Goal: Contribute content: Add original content to the website for others to see

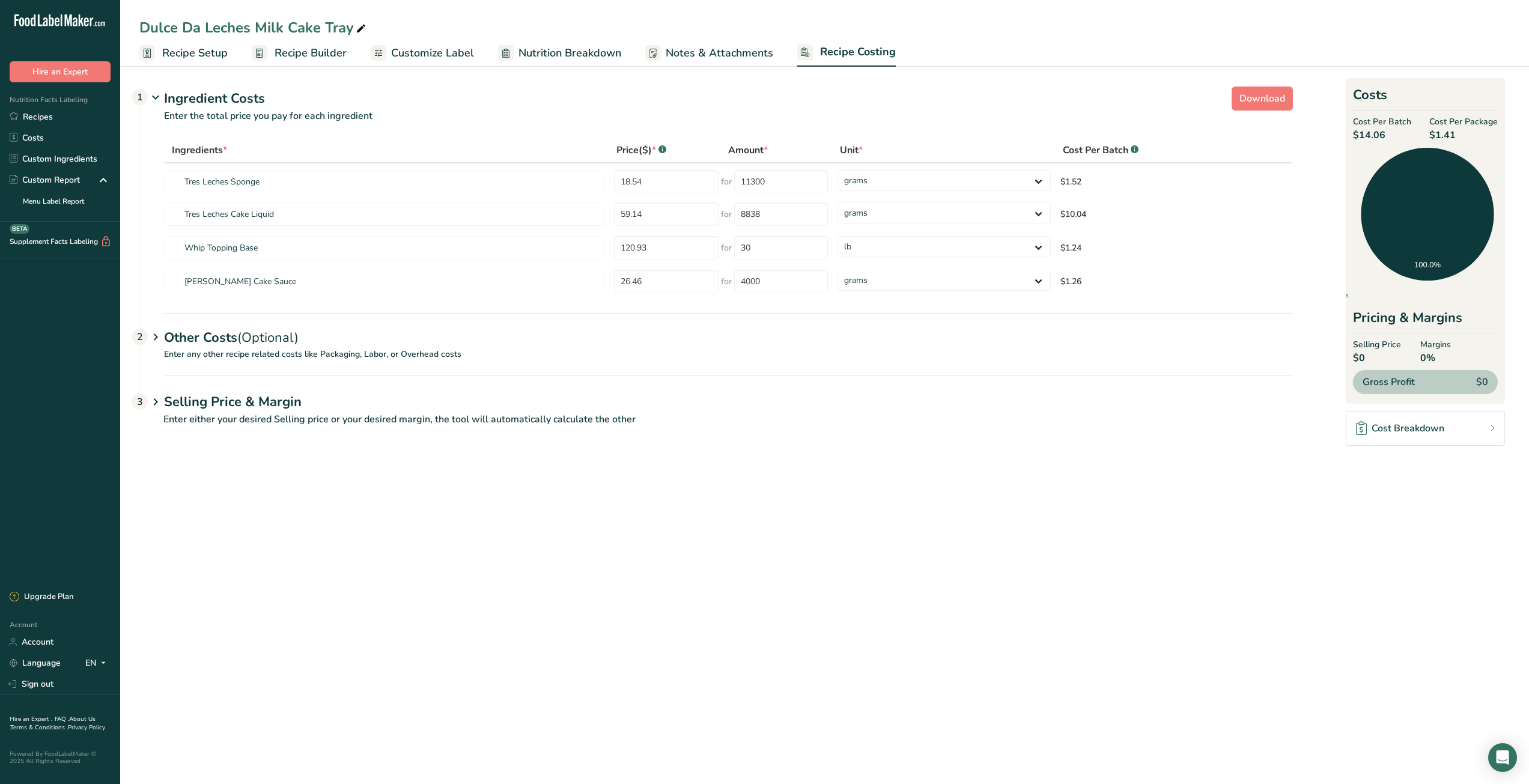
select select "12"
click at [72, 120] on link "Recipes" at bounding box center [59, 117] width 120 height 21
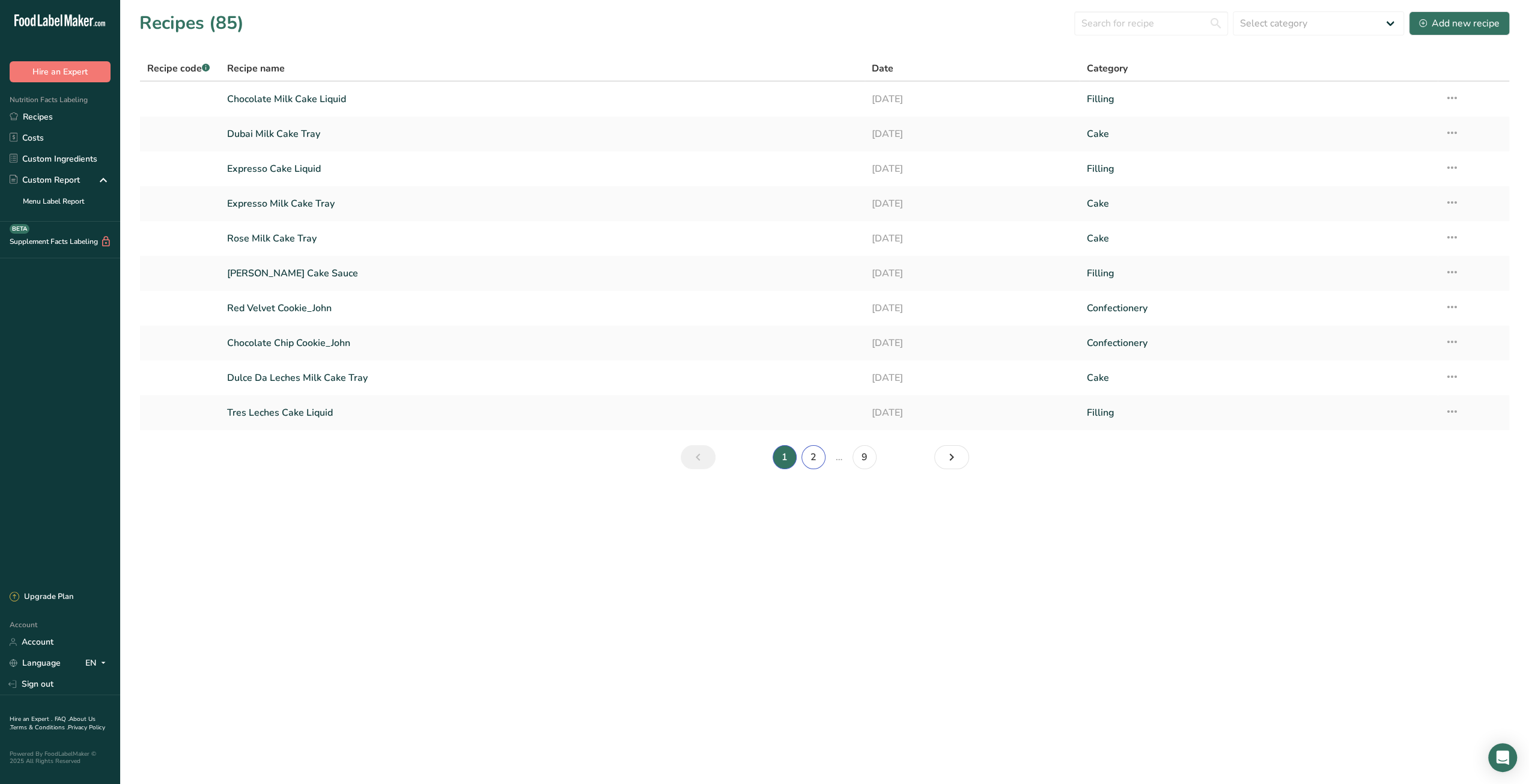
click at [813, 461] on link "2" at bounding box center [813, 457] width 24 height 24
click at [1453, 305] on icon at bounding box center [1452, 306] width 15 height 22
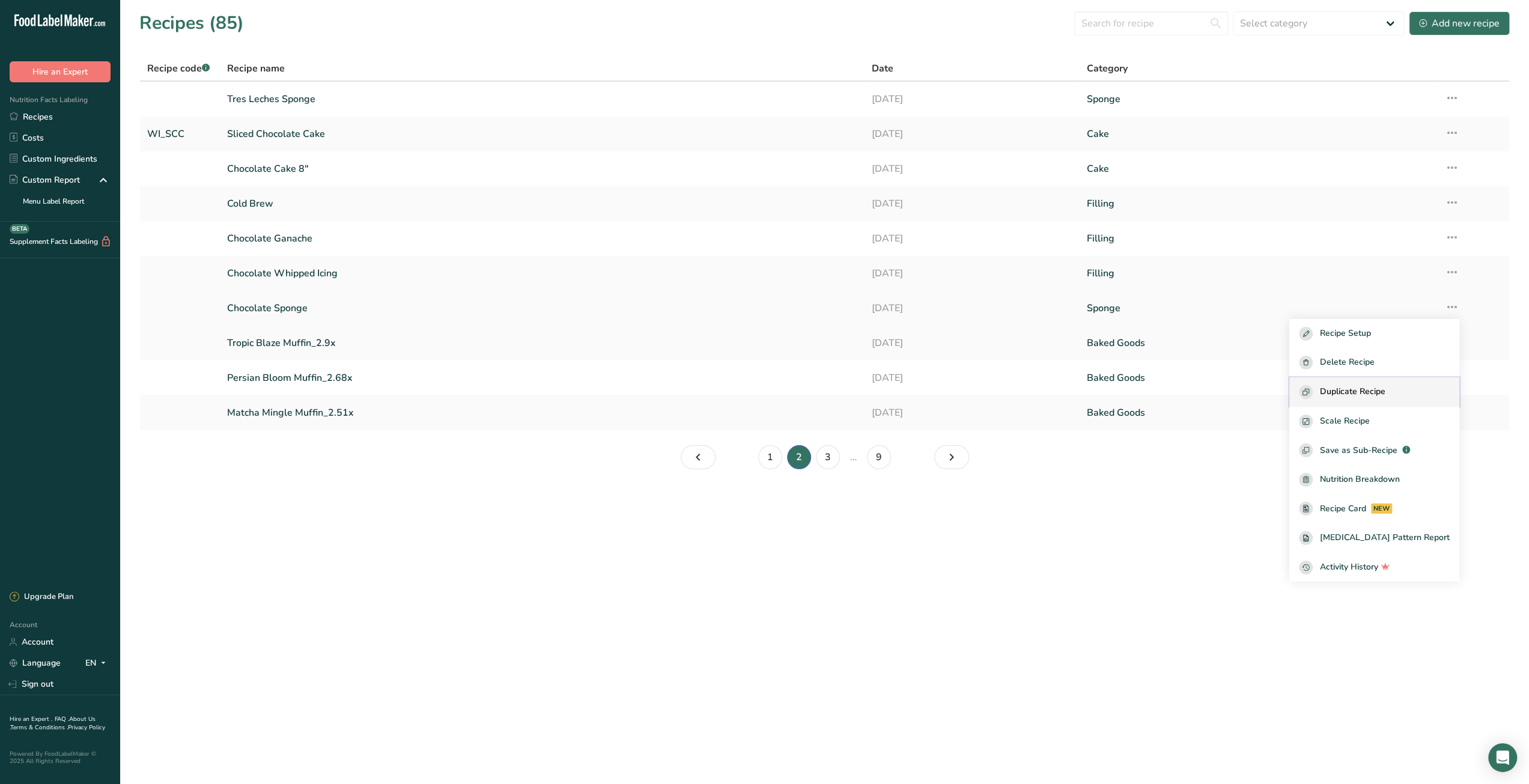
click at [1372, 393] on span "Duplicate Recipe" at bounding box center [1352, 392] width 65 height 14
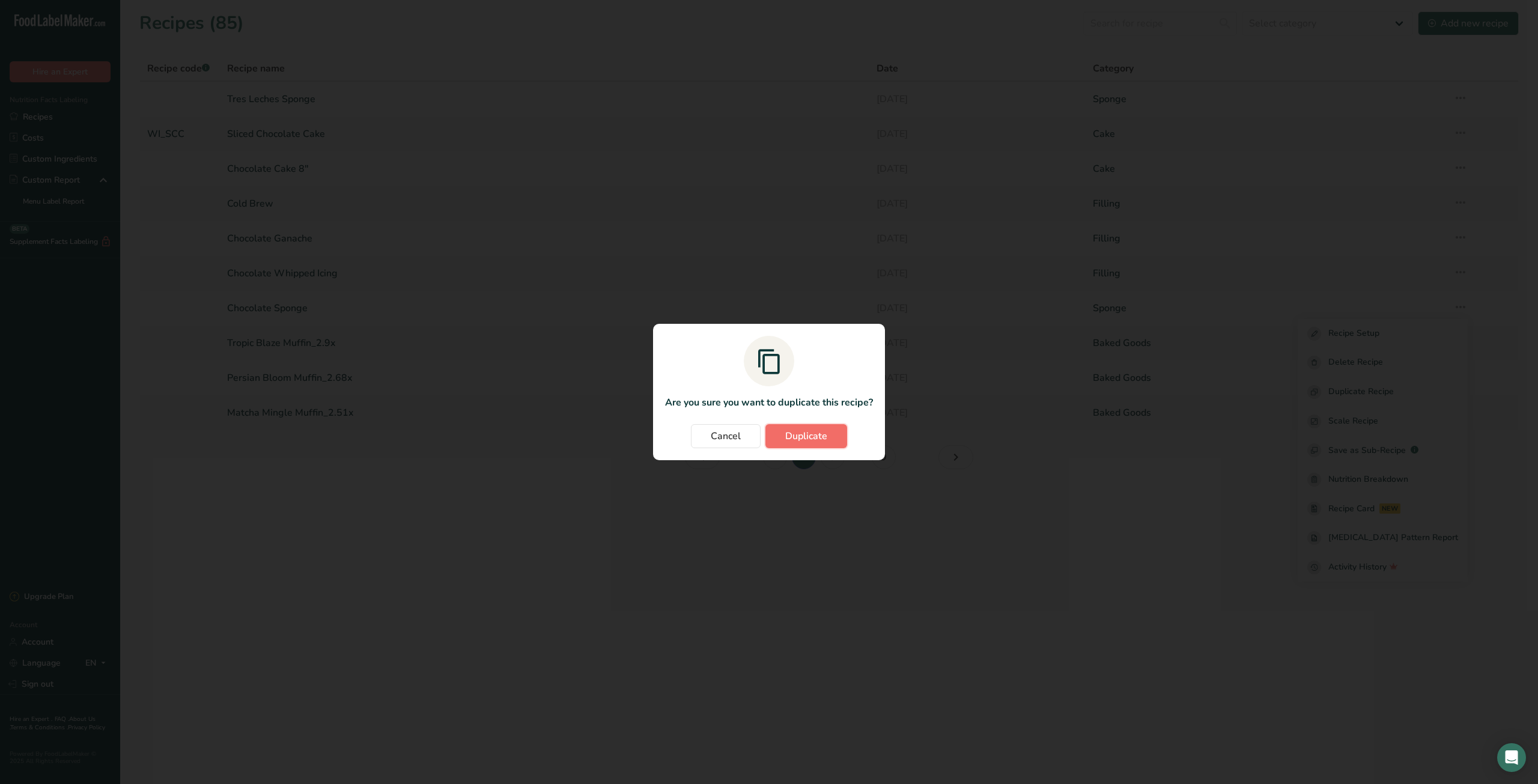
click at [829, 434] on button "Duplicate" at bounding box center [806, 436] width 82 height 24
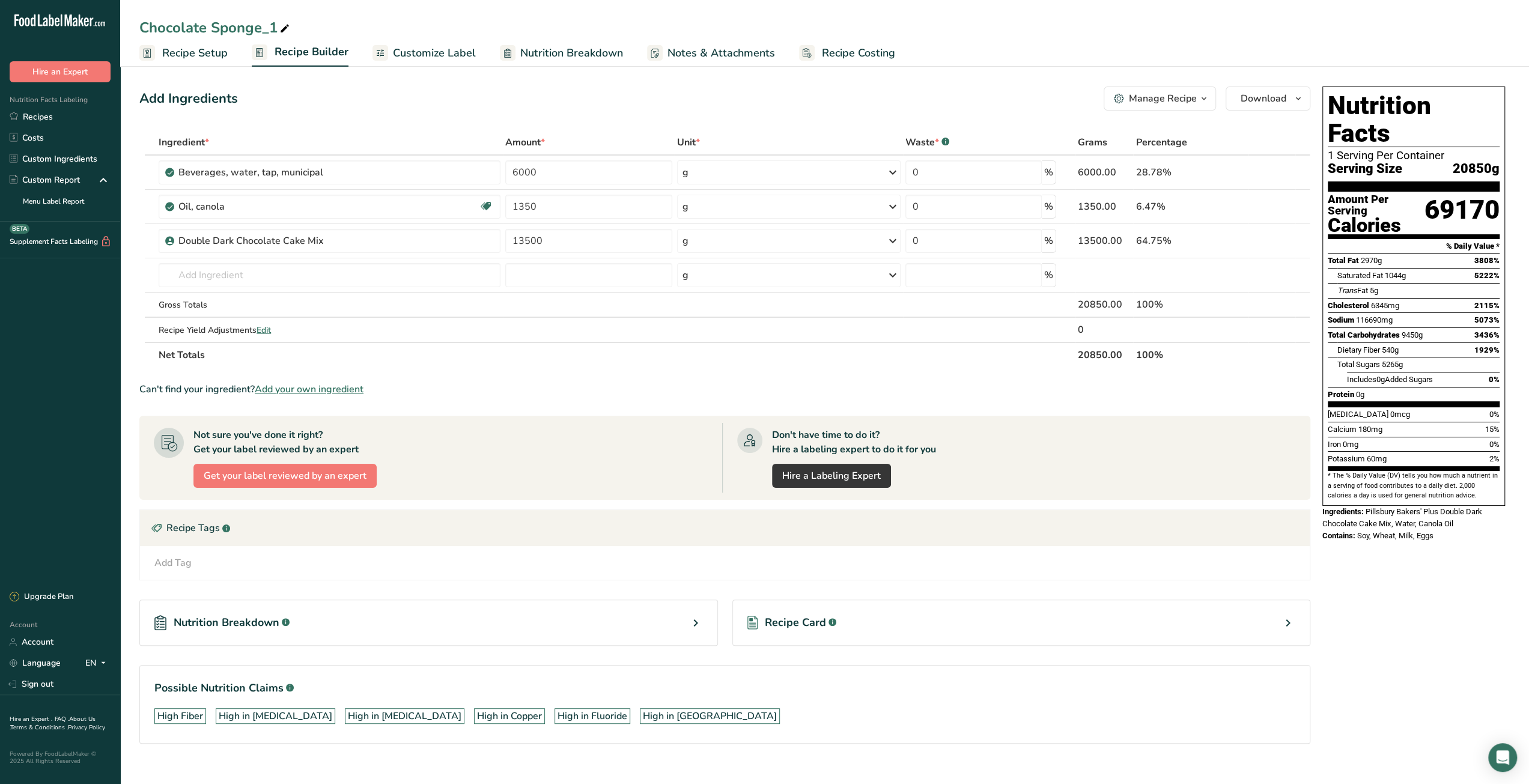
click at [284, 28] on icon at bounding box center [284, 29] width 11 height 17
click at [282, 29] on icon at bounding box center [284, 29] width 11 height 17
drag, startPoint x: 208, startPoint y: 30, endPoint x: 70, endPoint y: 32, distance: 138.0
click at [70, 32] on div ".a-20{fill:#fff;} Hire an Expert Nutrition Facts Labeling Recipes Costs Custom …" at bounding box center [764, 400] width 1529 height 801
click at [193, 32] on input "Vanilla cake Sponge_1" at bounding box center [825, 28] width 1371 height 22
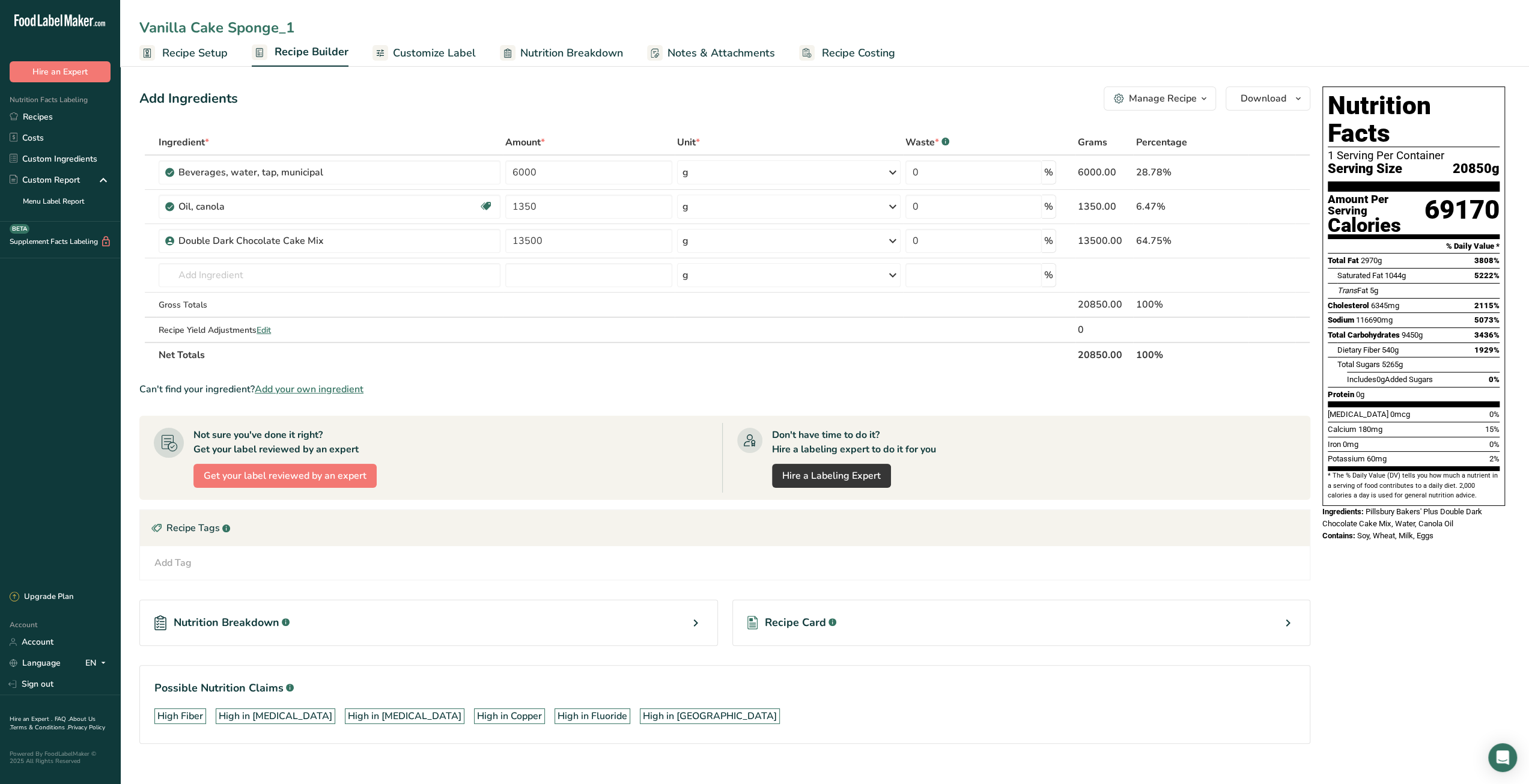
drag, startPoint x: 276, startPoint y: 30, endPoint x: 308, endPoint y: 32, distance: 32.1
click at [308, 32] on input "Vanilla Cake Sponge_1" at bounding box center [825, 28] width 1371 height 22
type input "Vanilla Cake Sponge"
click at [944, 102] on div "Add Ingredients Manage Recipe Delete Recipe Duplicate Recipe Scale Recipe Save …" at bounding box center [725, 98] width 1171 height 24
click at [1280, 241] on icon at bounding box center [1278, 240] width 9 height 13
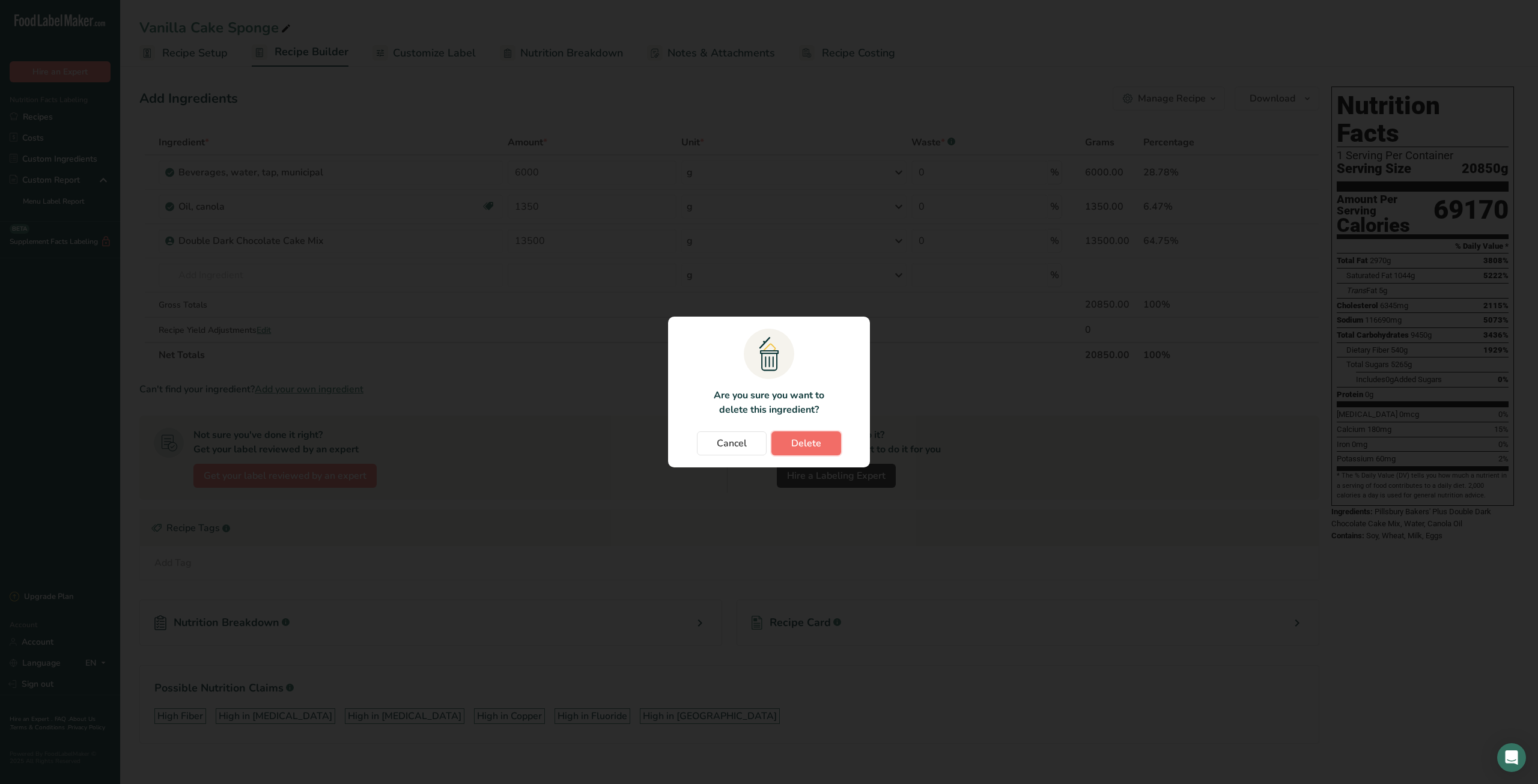
click at [799, 445] on span "Delete" at bounding box center [806, 443] width 30 height 15
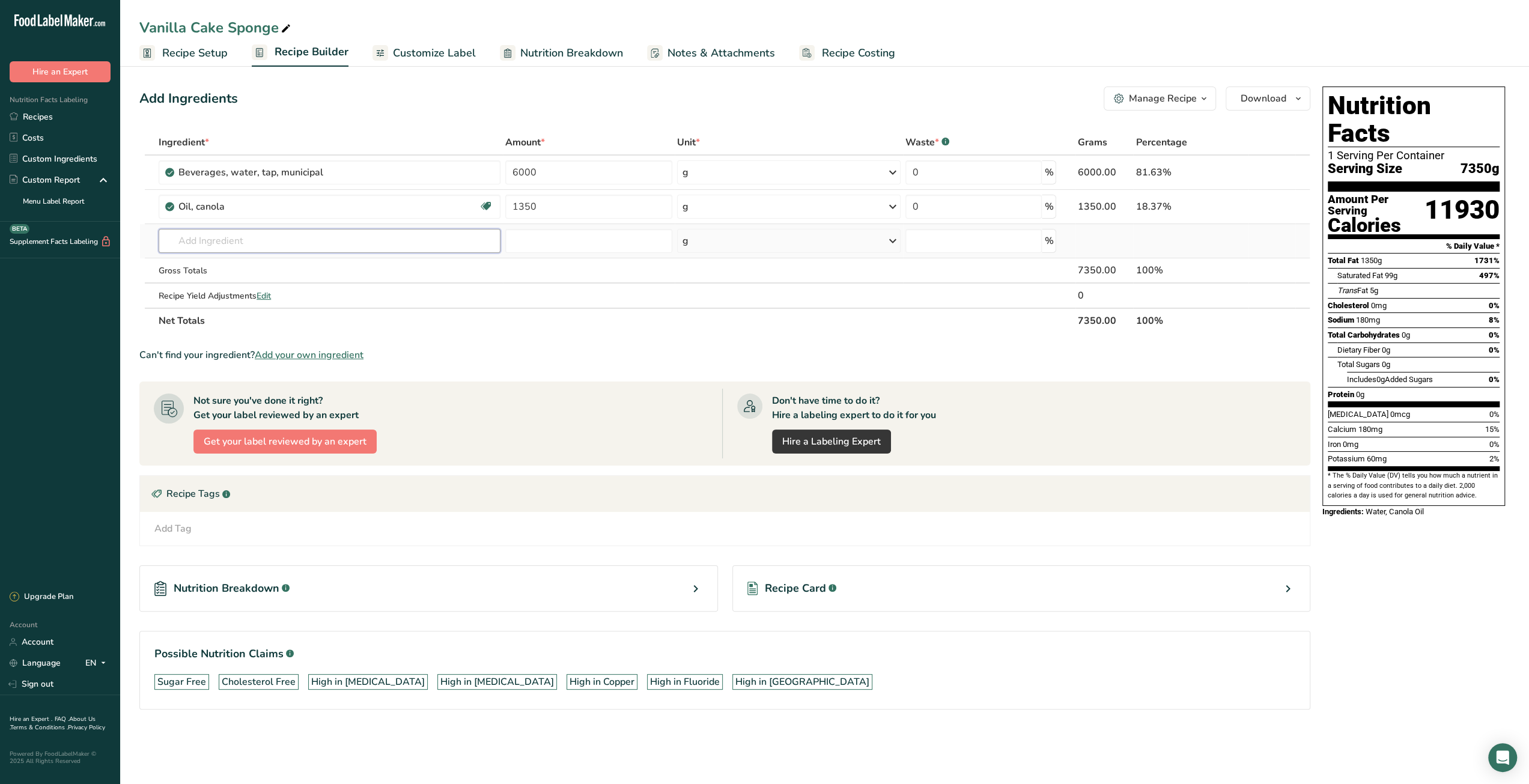
click at [270, 245] on input "text" at bounding box center [328, 240] width 341 height 24
paste input "White Cake Mix"
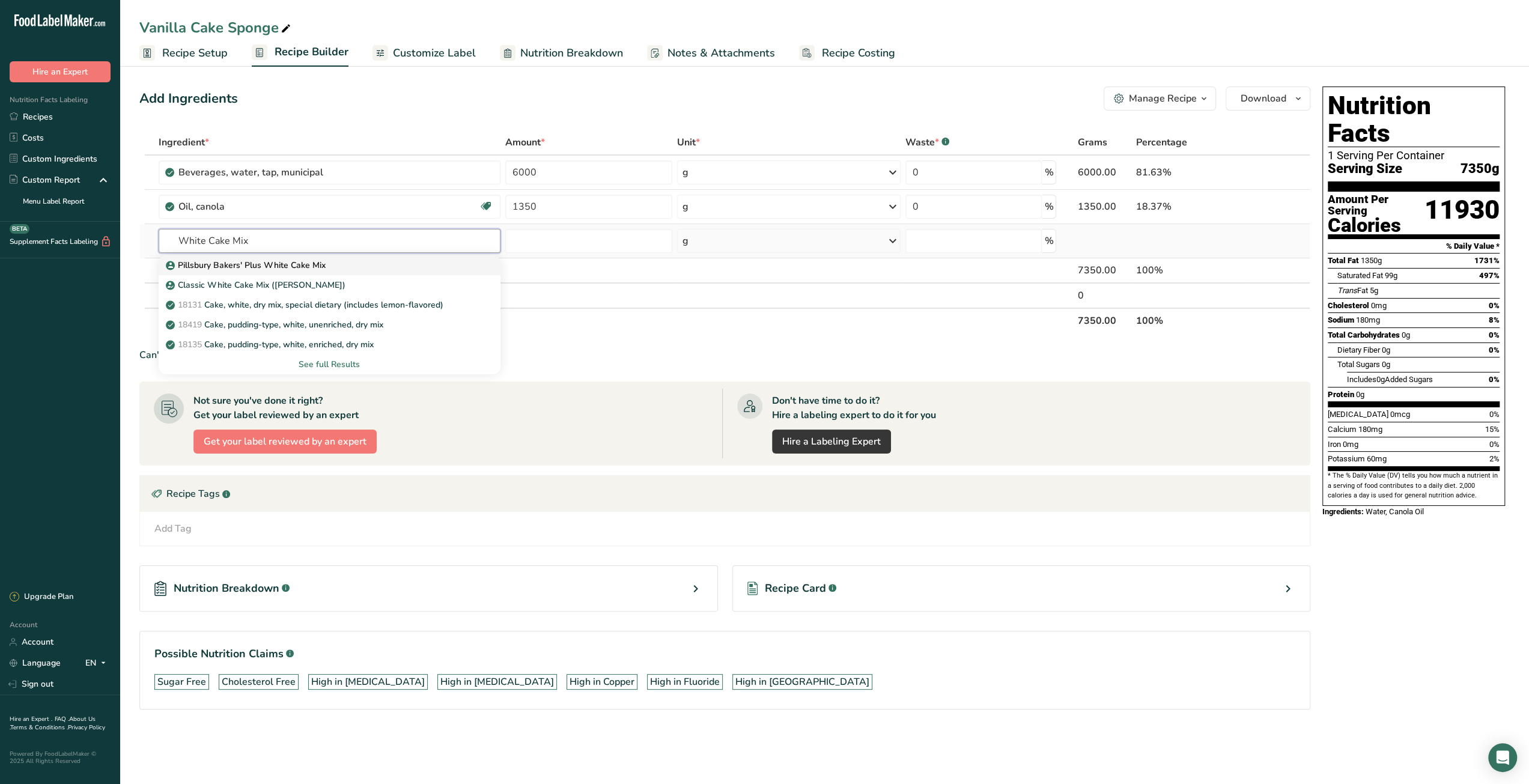
type input "White Cake Mix"
click at [270, 266] on p "Pillsbury Bakers' Plus White Cake Mix" at bounding box center [246, 265] width 157 height 13
type input "Pillsbury Bakers' Plus White Cake Mix"
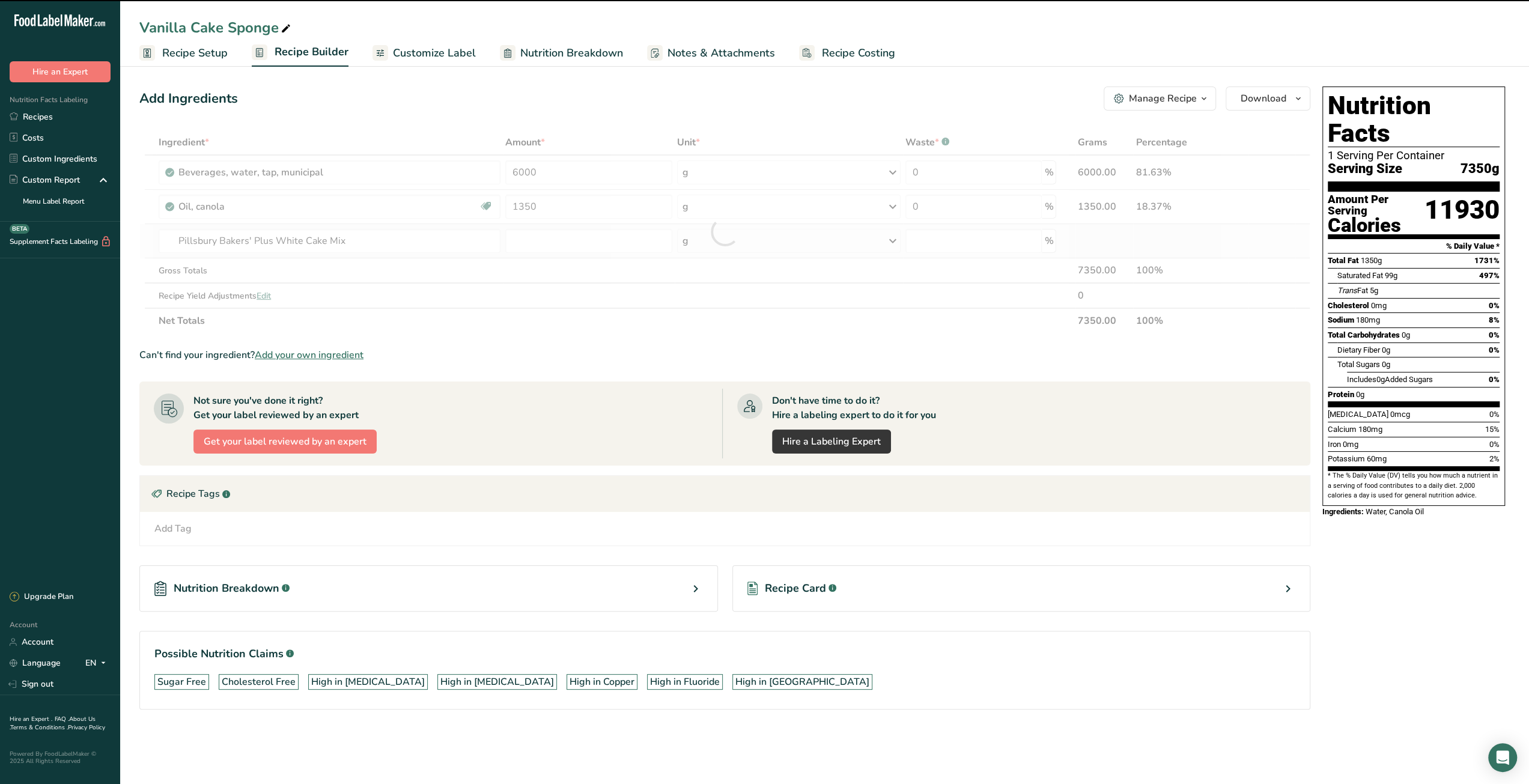
type input "0"
